Goal: Task Accomplishment & Management: Use online tool/utility

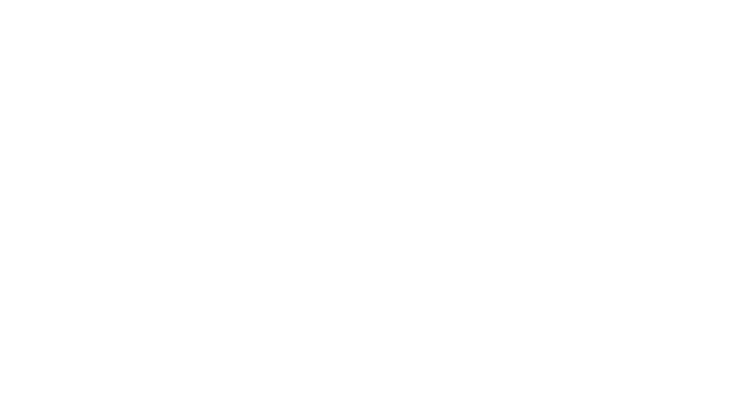
click at [9, 22] on icon at bounding box center [19, 205] width 31 height 403
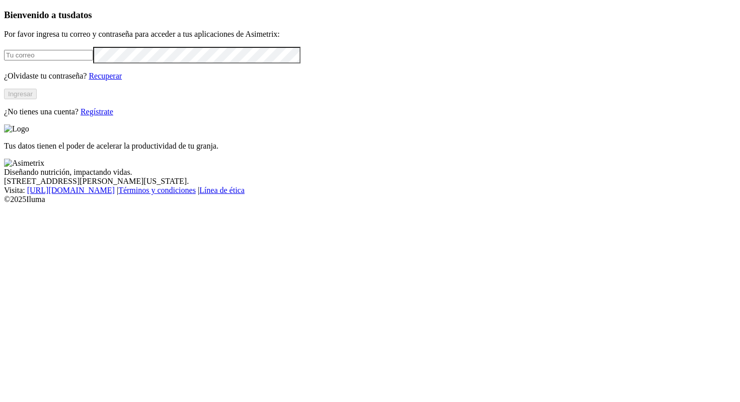
type input "[PERSON_NAME][EMAIL_ADDRESS][PERSON_NAME][DOMAIN_NAME]"
click at [37, 99] on button "Ingresar" at bounding box center [20, 94] width 33 height 11
